Goal: Task Accomplishment & Management: Complete application form

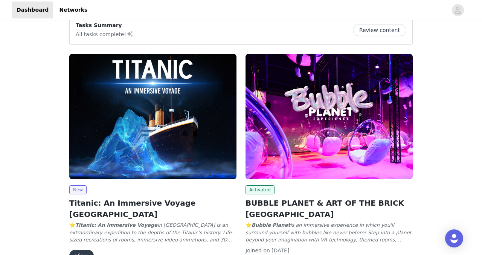
scroll to position [122, 0]
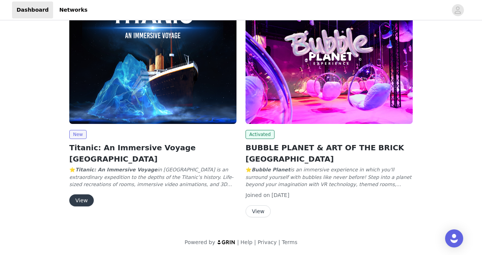
click at [87, 194] on button "View" at bounding box center [81, 200] width 24 height 12
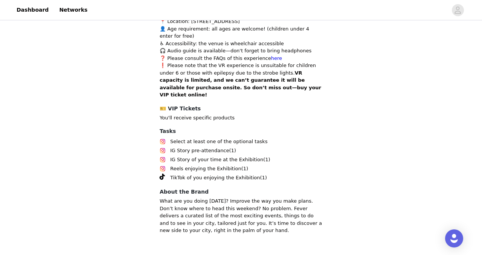
scroll to position [436, 0]
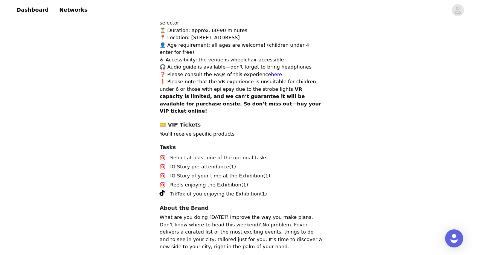
scroll to position [445, 0]
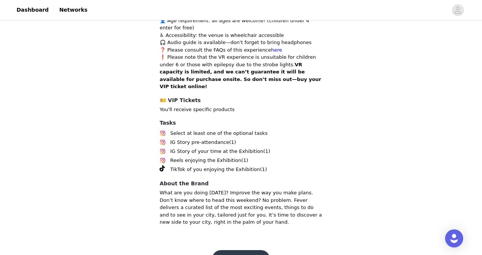
click at [191, 129] on span "Select at least one of the optional tasks" at bounding box center [218, 133] width 97 height 8
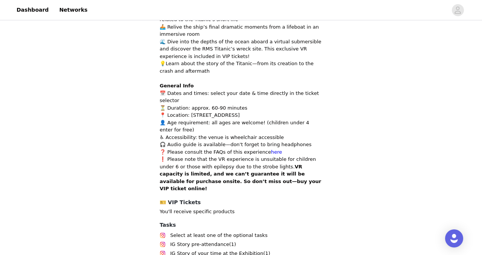
scroll to position [419, 0]
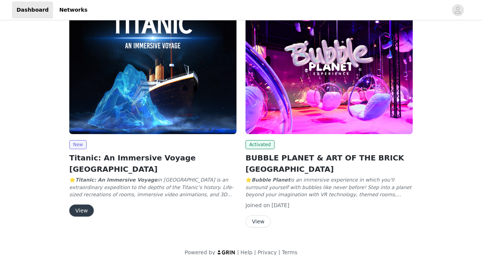
scroll to position [122, 0]
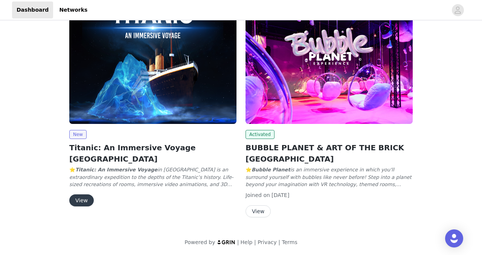
click at [86, 194] on button "View" at bounding box center [81, 200] width 24 height 12
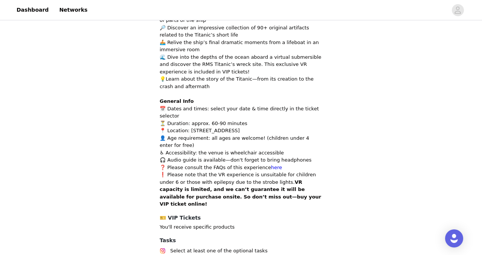
scroll to position [445, 0]
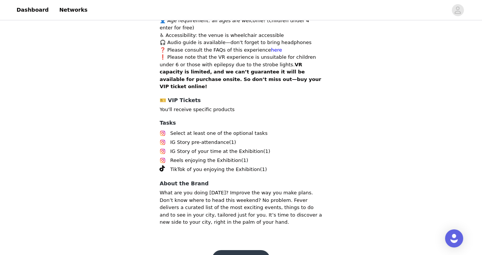
click at [229, 250] on button "Come aboard!" at bounding box center [241, 259] width 58 height 18
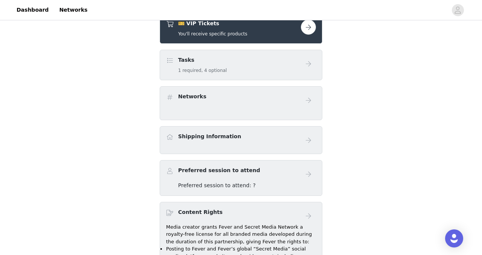
scroll to position [184, 0]
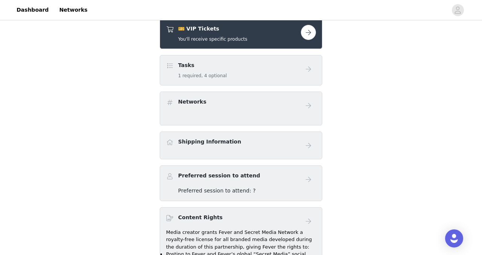
click at [265, 61] on div "Tasks 1 required, 4 optional" at bounding box center [233, 70] width 135 height 18
click at [277, 72] on div "Tasks 1 required, 4 optional" at bounding box center [233, 70] width 135 height 18
click at [175, 62] on div "Tasks 1 required, 4 optional" at bounding box center [233, 70] width 135 height 18
click at [175, 64] on div "Tasks 1 required, 4 optional" at bounding box center [233, 70] width 135 height 18
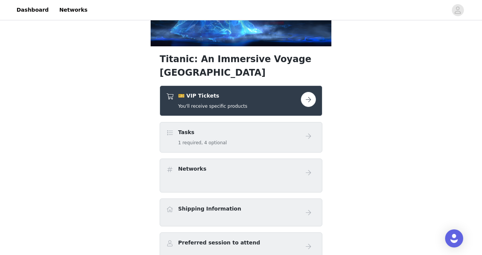
scroll to position [74, 0]
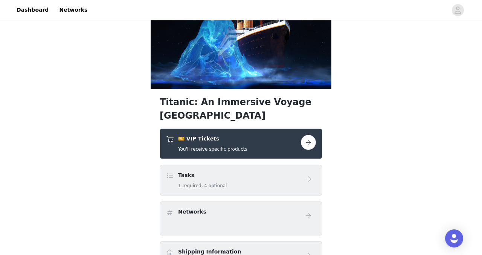
click at [310, 140] on button "button" at bounding box center [308, 142] width 15 height 15
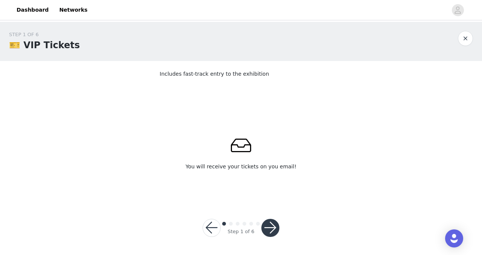
click at [274, 228] on button "button" at bounding box center [270, 228] width 18 height 18
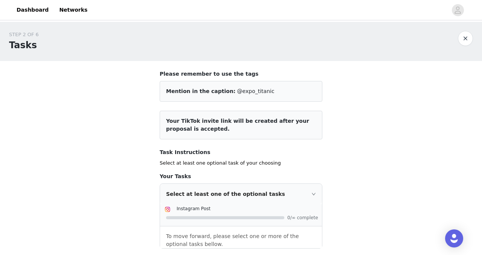
scroll to position [14, 0]
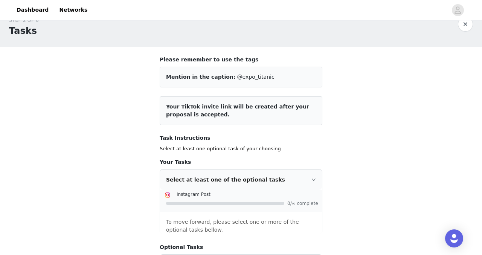
click at [248, 78] on span "@expo_titanic" at bounding box center [255, 77] width 37 height 6
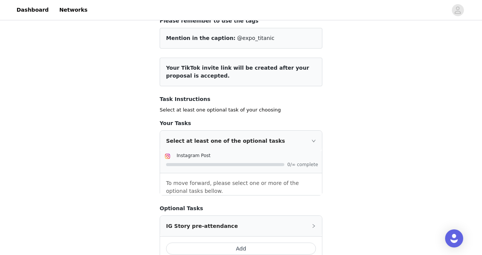
click at [242, 79] on article "Your TikTok invite link will be created after your proposal is accepted." at bounding box center [241, 72] width 163 height 29
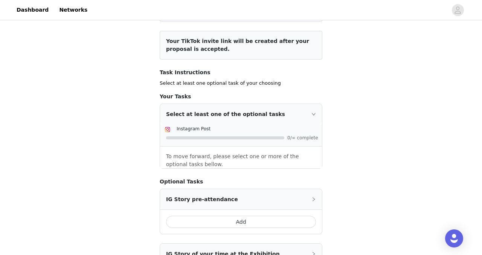
scroll to position [84, 0]
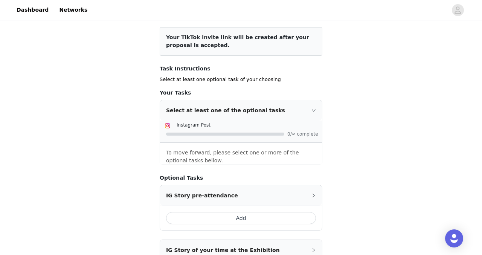
click at [226, 117] on div "Select at least one of the optional tasks" at bounding box center [241, 110] width 162 height 20
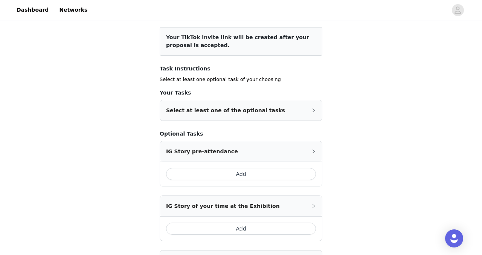
click at [278, 114] on div "Select at least one of the optional tasks" at bounding box center [241, 110] width 162 height 20
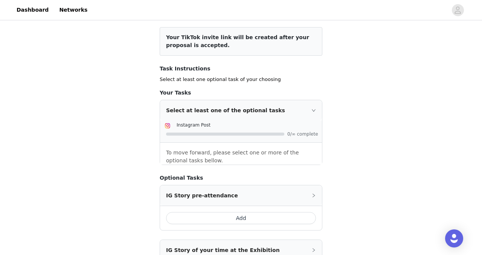
click at [229, 135] on div at bounding box center [225, 133] width 118 height 3
click at [255, 135] on div at bounding box center [225, 133] width 118 height 3
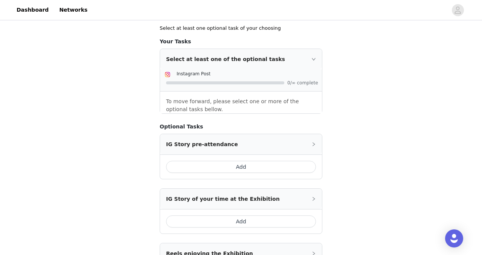
scroll to position [140, 0]
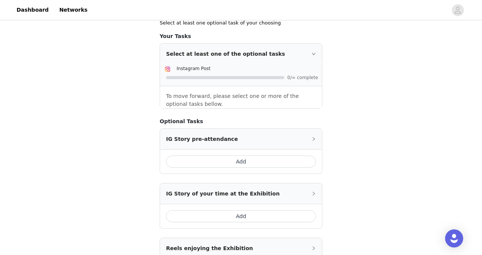
click at [235, 142] on div "IG Story pre-attendance" at bounding box center [241, 139] width 162 height 20
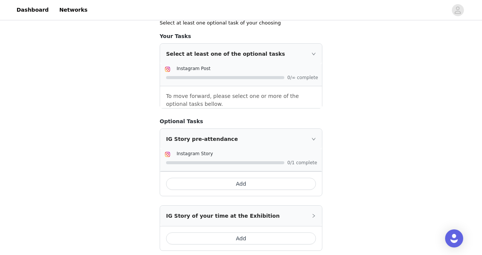
scroll to position [177, 0]
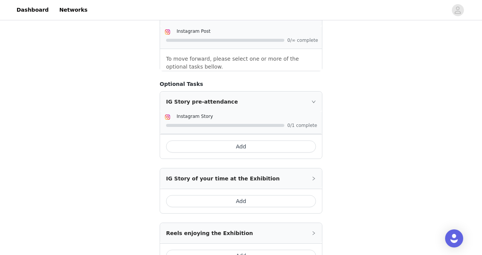
click at [235, 179] on div "IG Story of your time at the Exhibition" at bounding box center [241, 178] width 162 height 20
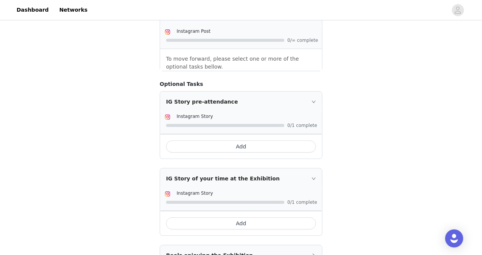
scroll to position [222, 0]
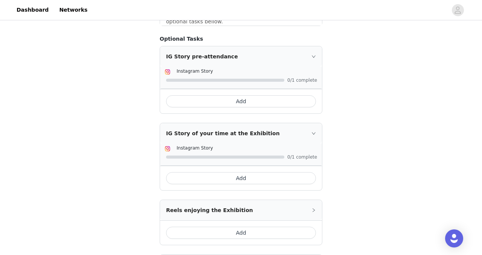
click at [249, 179] on button "Add" at bounding box center [241, 178] width 150 height 12
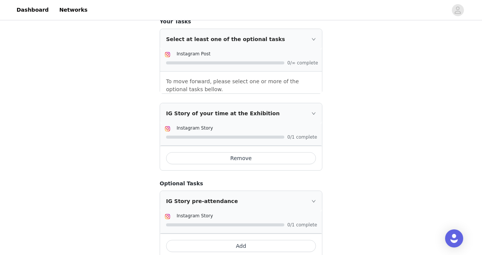
scroll to position [133, 0]
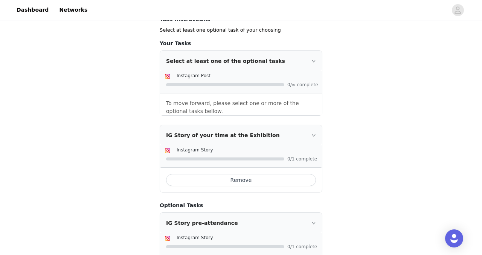
click at [310, 134] on div "IG Story of your time at the Exhibition" at bounding box center [241, 135] width 162 height 20
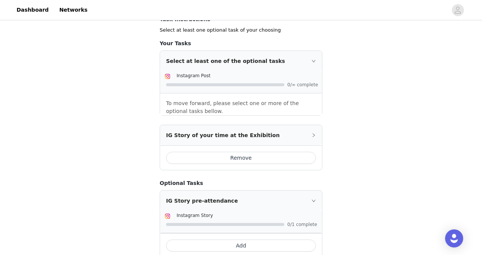
click at [310, 134] on div "IG Story of your time at the Exhibition" at bounding box center [241, 135] width 162 height 20
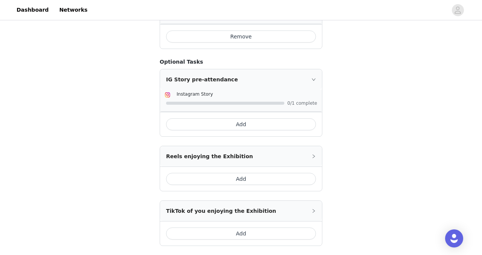
scroll to position [339, 0]
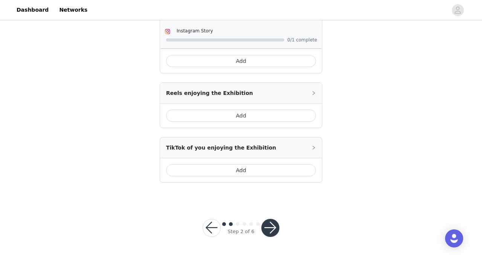
click at [267, 230] on button "button" at bounding box center [270, 228] width 18 height 18
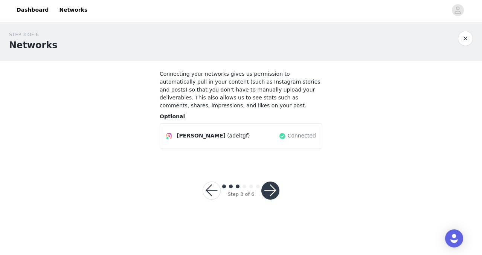
click at [210, 190] on button "button" at bounding box center [211, 190] width 18 height 18
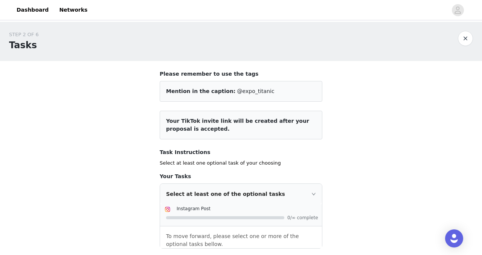
click at [471, 31] on div at bounding box center [464, 38] width 15 height 15
click at [470, 32] on div at bounding box center [464, 38] width 15 height 15
click at [467, 33] on button "button" at bounding box center [464, 38] width 15 height 15
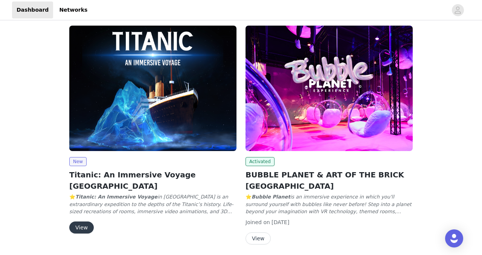
scroll to position [101, 0]
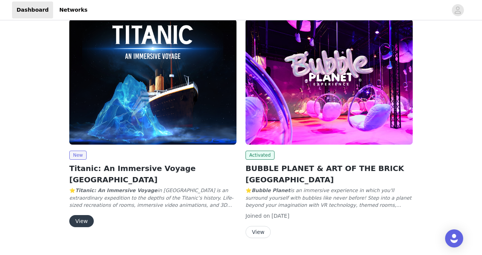
click at [79, 215] on button "View" at bounding box center [81, 221] width 24 height 12
